Goal: Check status

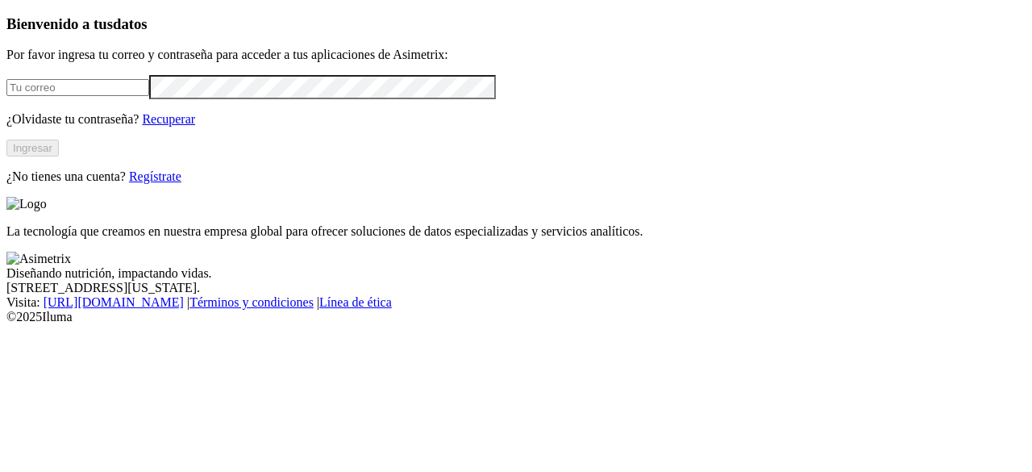
type input "[PERSON_NAME][EMAIL_ADDRESS][PERSON_NAME][DOMAIN_NAME]"
click at [59, 156] on button "Ingresar" at bounding box center [32, 147] width 52 height 17
